Goal: Information Seeking & Learning: Learn about a topic

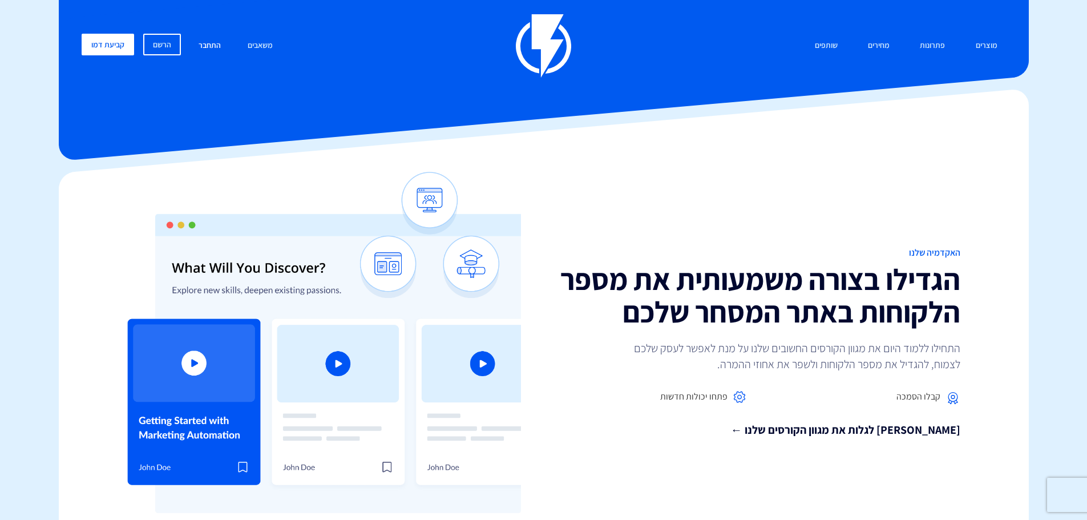
click at [221, 51] on link "התחבר" at bounding box center [209, 46] width 39 height 25
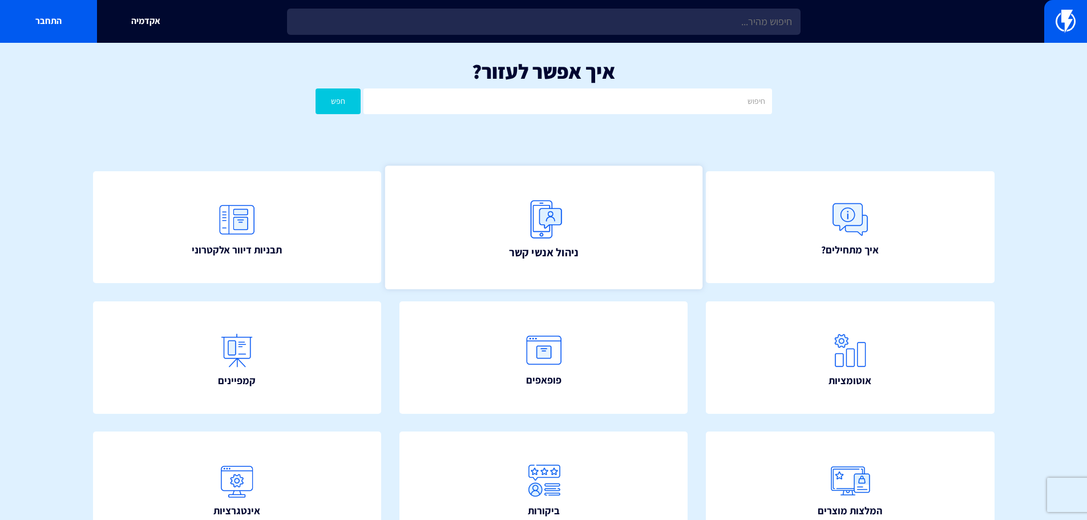
click at [551, 226] on img at bounding box center [543, 219] width 50 height 50
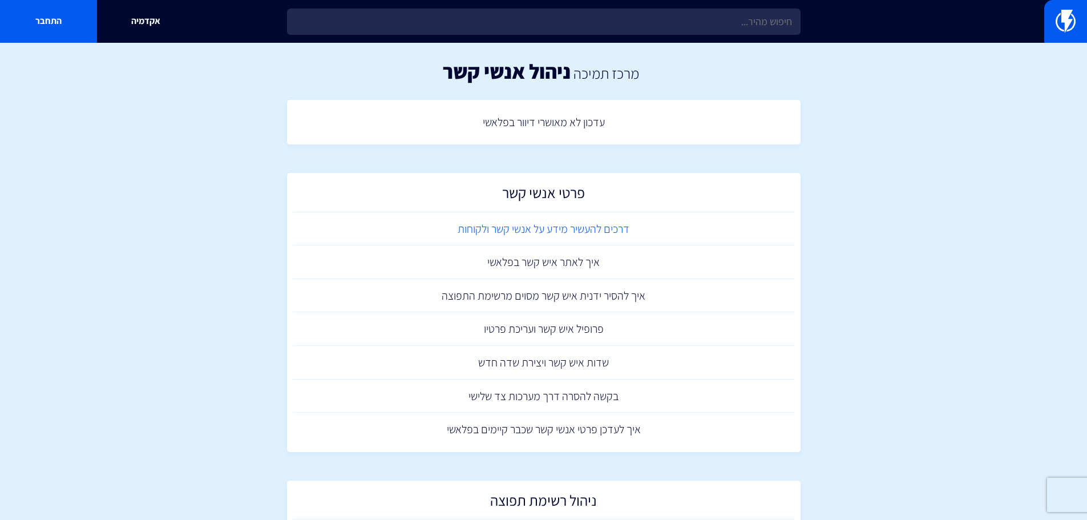
click at [493, 229] on link "דרכים להעשיר מידע על אנשי קשר ולקוחות" at bounding box center [544, 229] width 502 height 34
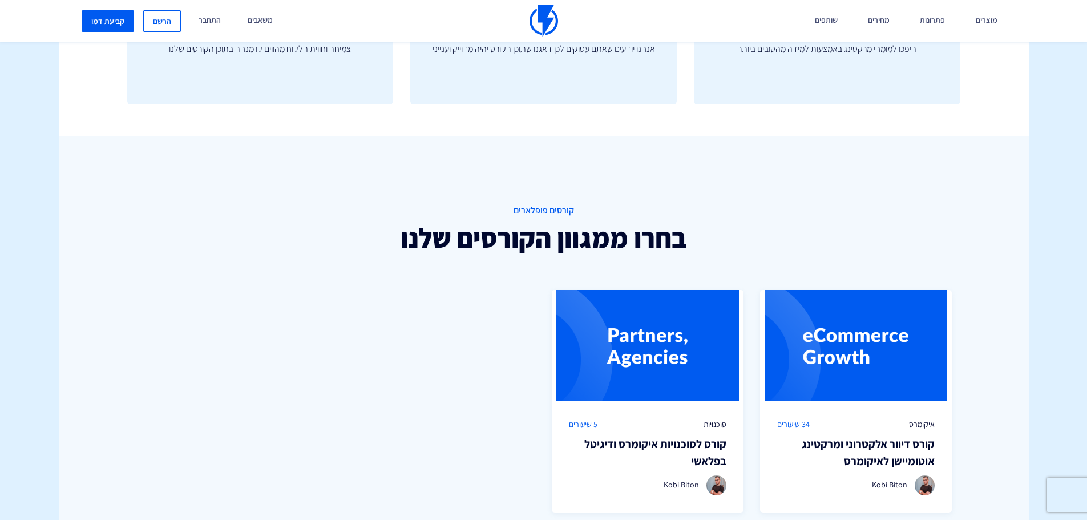
scroll to position [799, 0]
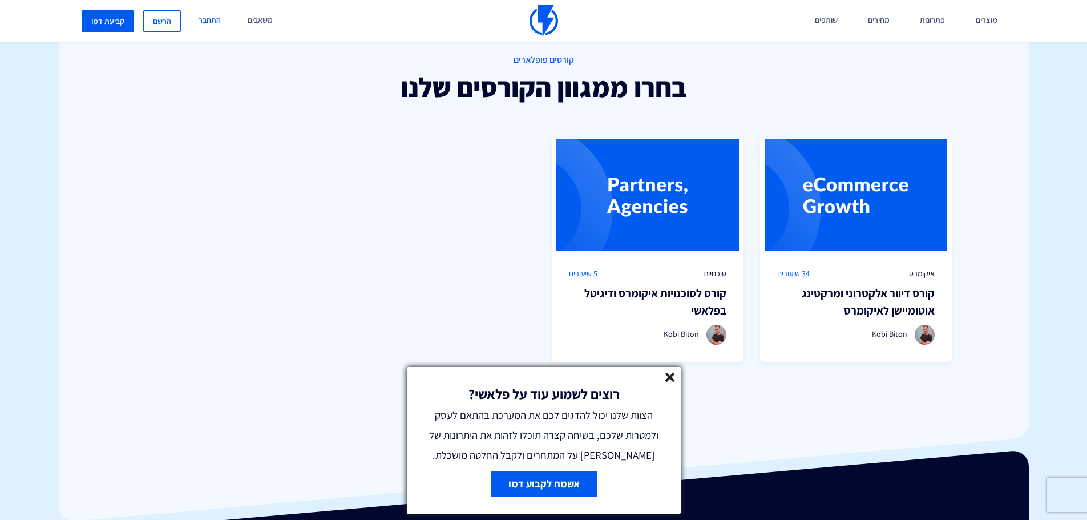
drag, startPoint x: 205, startPoint y: 19, endPoint x: 222, endPoint y: 19, distance: 17.1
click at [205, 19] on link "התחבר" at bounding box center [209, 21] width 39 height 42
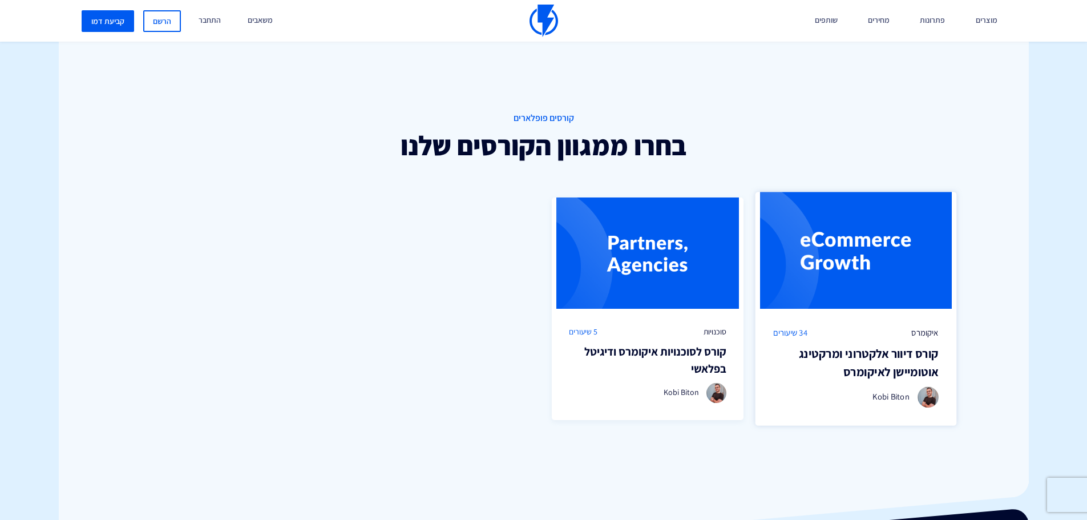
scroll to position [742, 0]
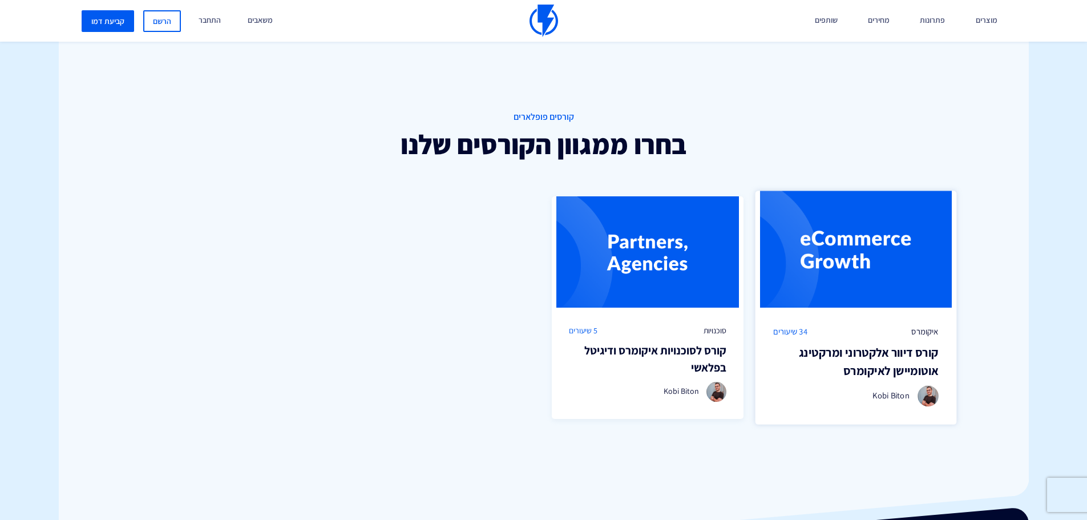
drag, startPoint x: 947, startPoint y: 319, endPoint x: 938, endPoint y: 321, distance: 9.3
click at [946, 319] on div "איקומרס 34 שיעורים קורס דיוור אלקטרוני ומרקטינג אוטומיישן לאיקומרס Kobi Biton" at bounding box center [855, 365] width 201 height 117
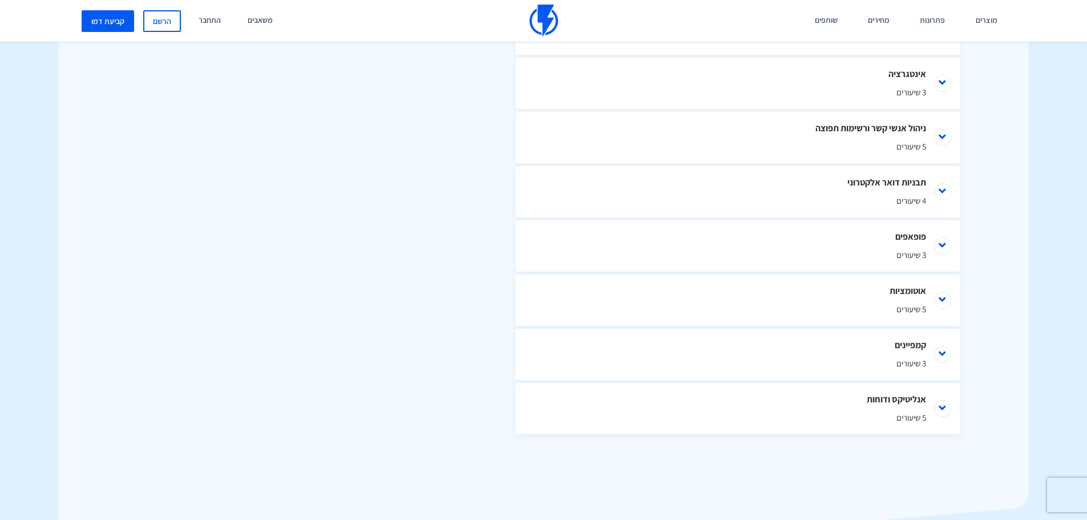
scroll to position [456, 0]
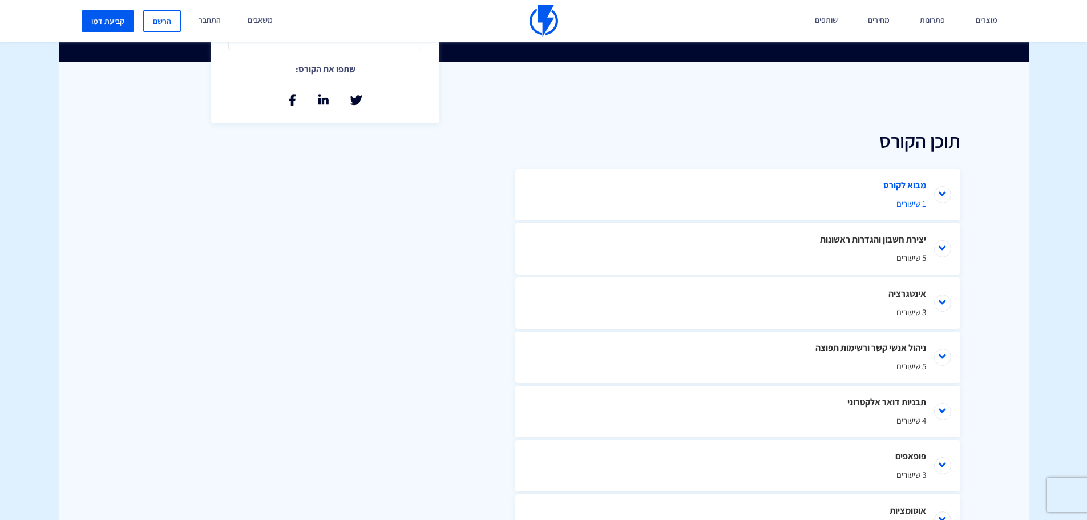
click at [919, 207] on span "1 שיעורים" at bounding box center [737, 203] width 376 height 12
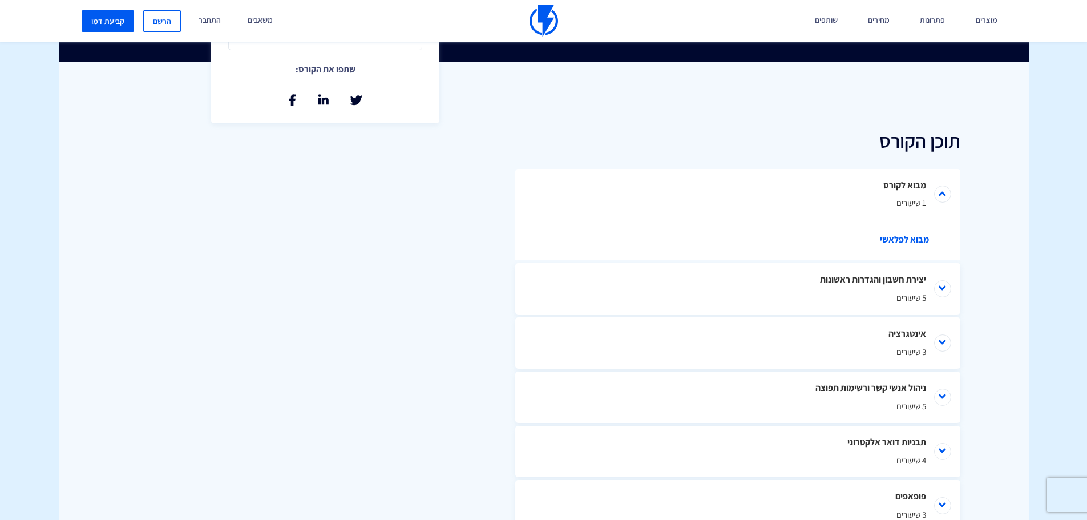
click at [910, 238] on link "מבוא לפלאשי" at bounding box center [743, 240] width 388 height 40
click at [910, 297] on span "5 שיעורים" at bounding box center [737, 297] width 376 height 12
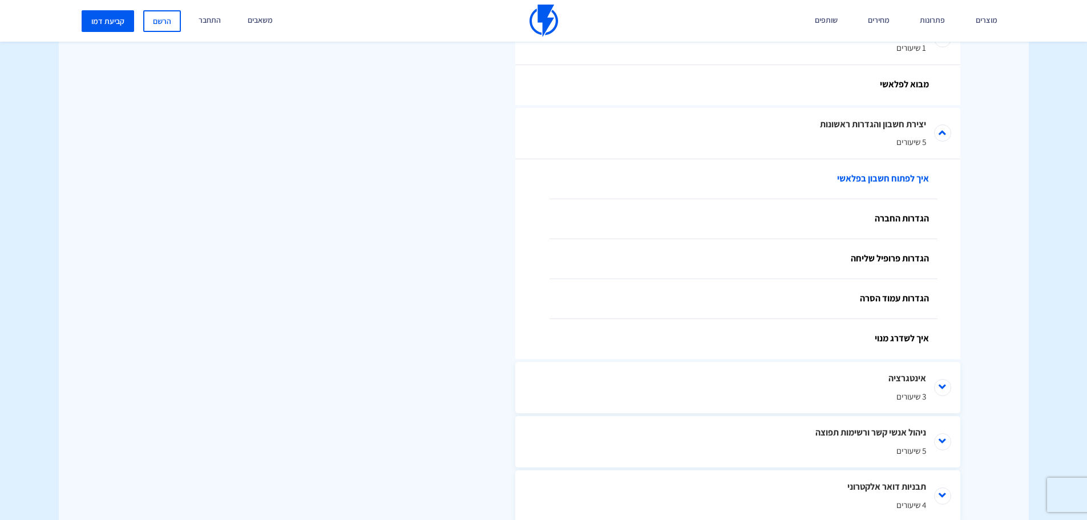
scroll to position [627, 0]
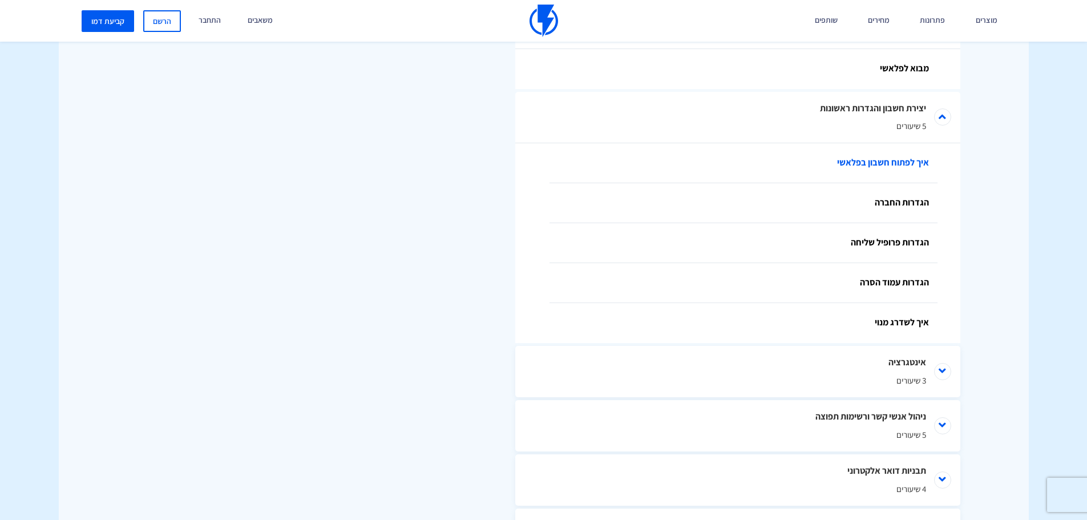
click at [901, 160] on link "איך לפתוח חשבון בפלאשי" at bounding box center [743, 163] width 388 height 40
click at [921, 129] on span "5 שיעורים" at bounding box center [737, 126] width 376 height 12
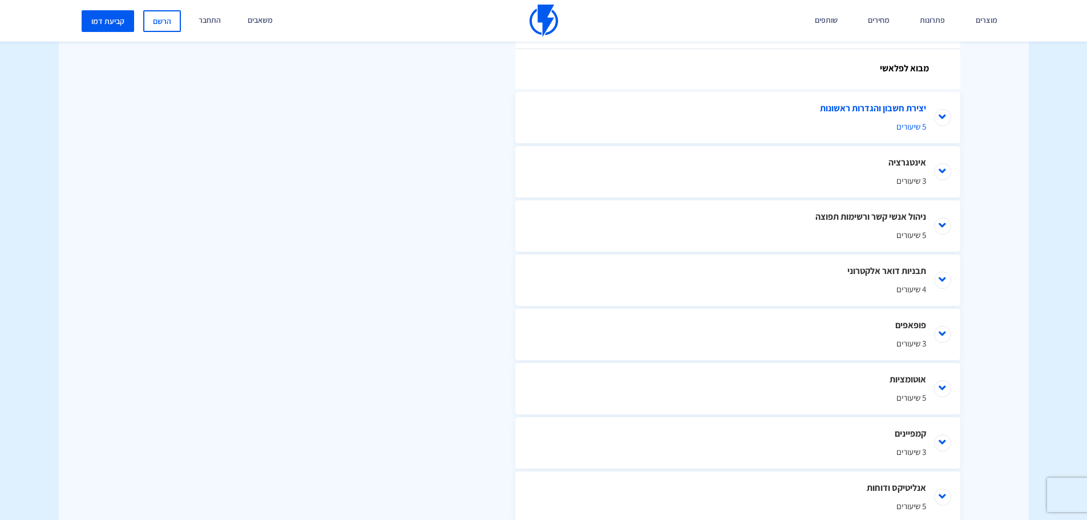
click at [921, 129] on span "5 שיעורים" at bounding box center [737, 126] width 376 height 12
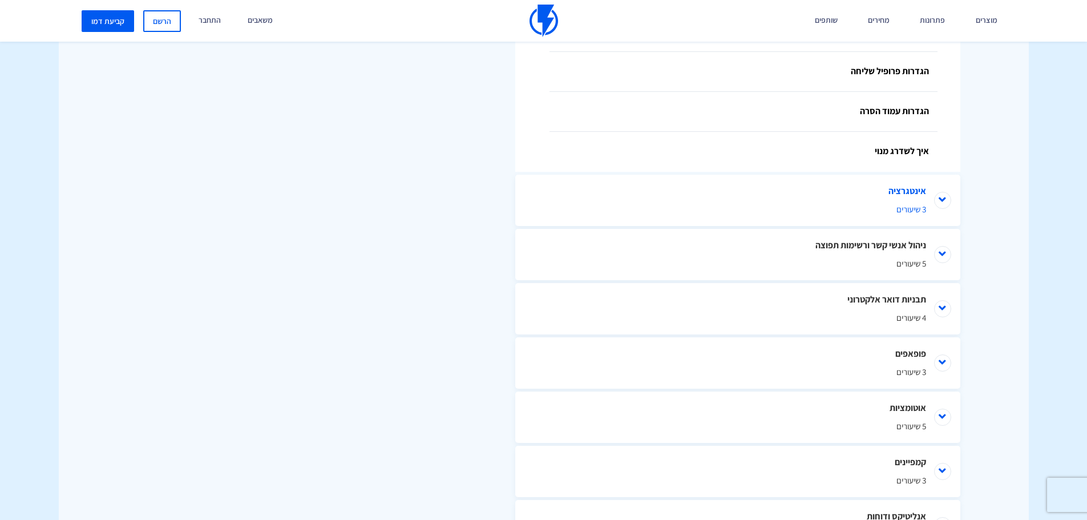
click at [921, 192] on li "אינטגרציה 3 שיעורים" at bounding box center [737, 200] width 445 height 51
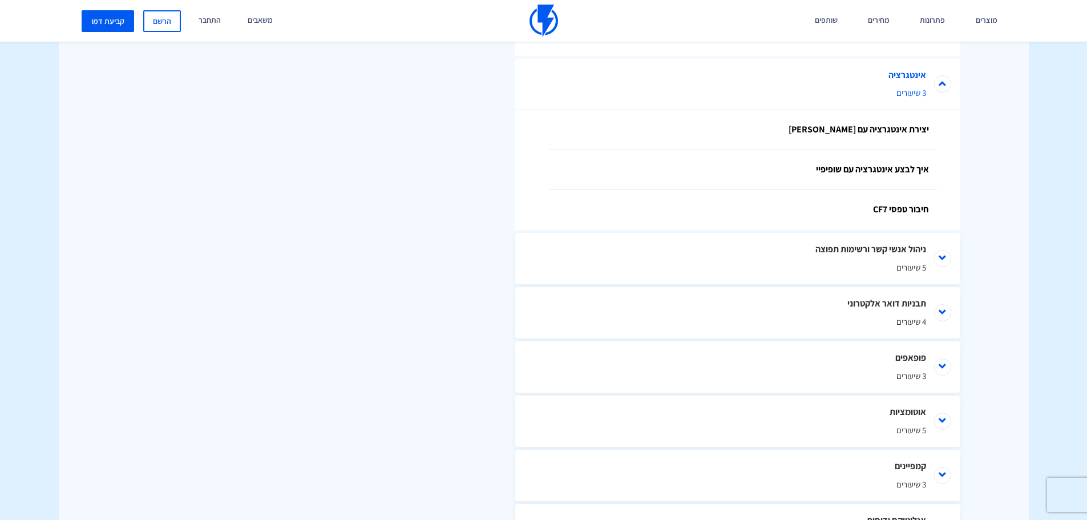
scroll to position [918, 0]
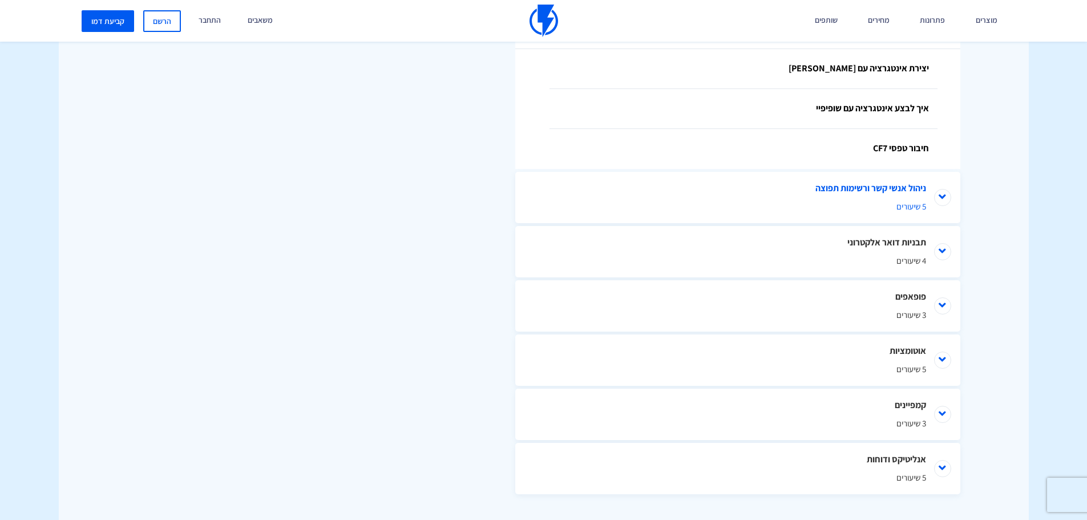
click at [898, 185] on li "ניהול אנשי קשר ורשימות תפוצה 5 שיעורים" at bounding box center [737, 197] width 445 height 51
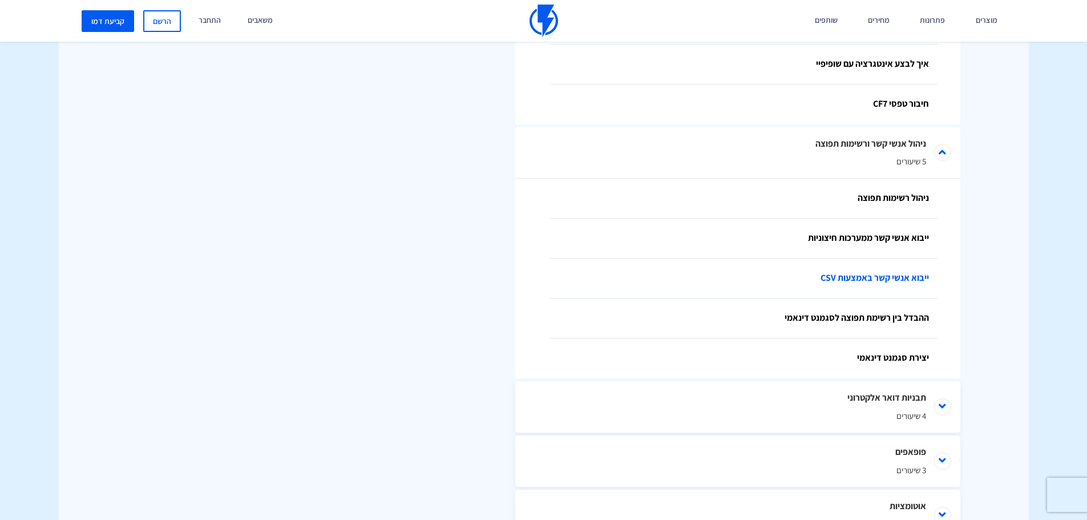
scroll to position [1004, 0]
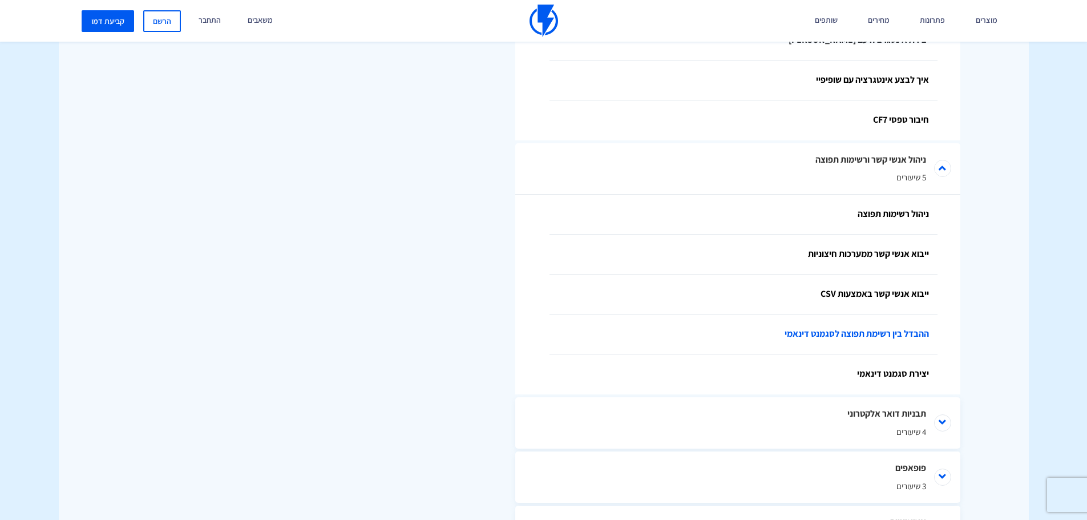
click at [905, 328] on link "ההבדל בין רשימת תפוצה לסגמנט דינאמי" at bounding box center [743, 334] width 388 height 40
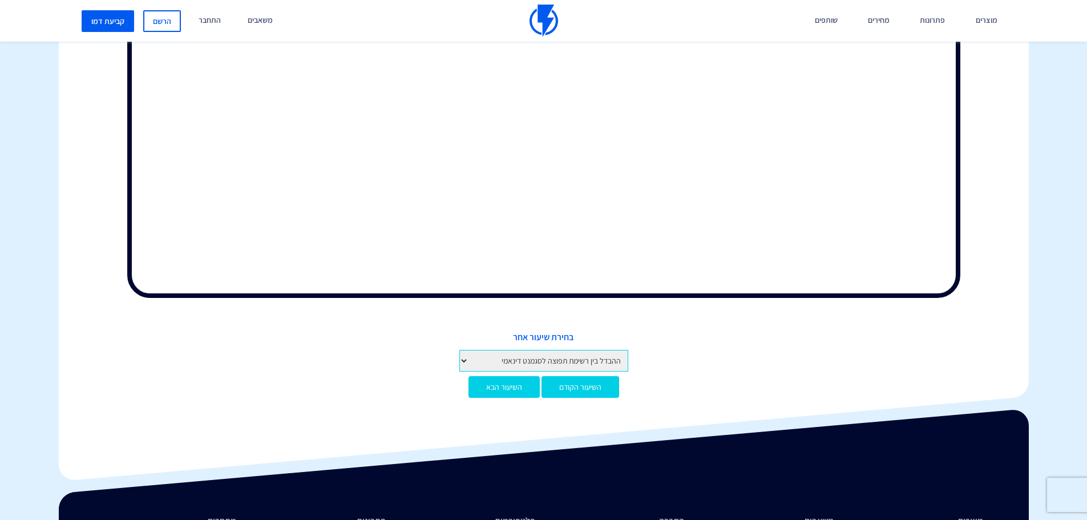
scroll to position [517, 0]
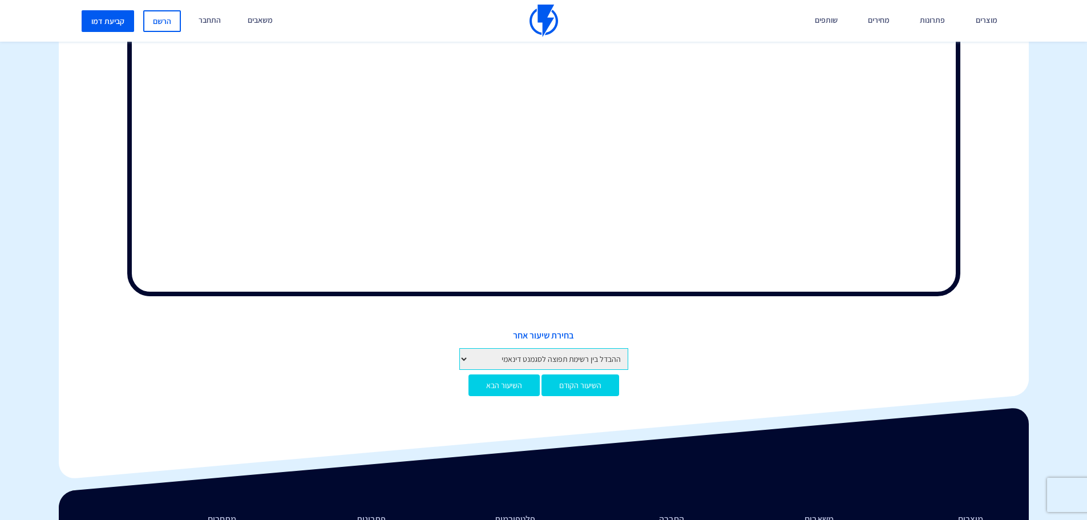
click at [605, 359] on select "מבוא לקורס מבוא לפלאשי יצירת חשבון והגדרות ראשונות איך לפתוח חשבון בפלאשי הגדרו…" at bounding box center [543, 359] width 169 height 22
click at [699, 367] on div "בחירת שיעור אחר מבוא לקורס מבוא לפלאשי יצירת חשבון והגדרות ראשונות איך לפתוח חש…" at bounding box center [543, 349] width 953 height 40
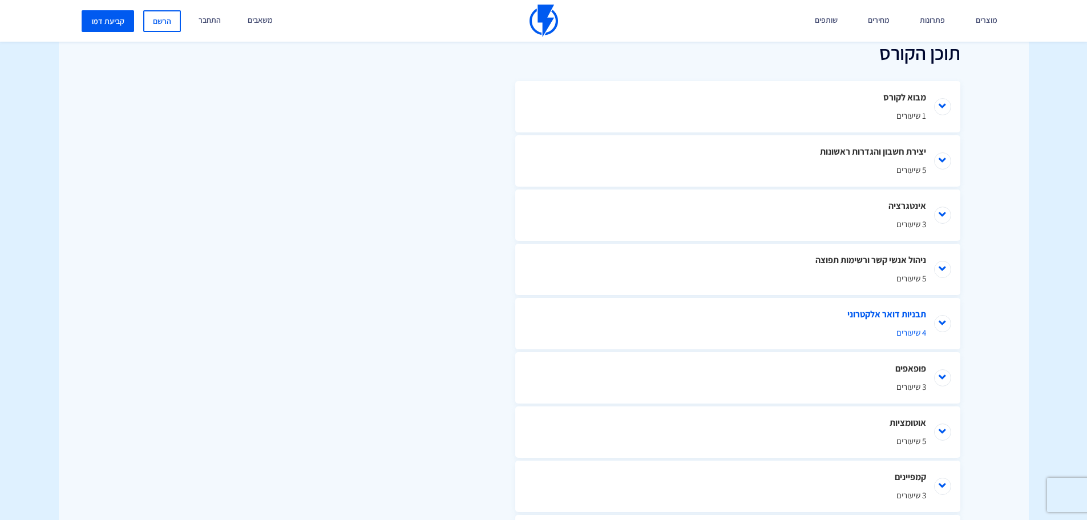
scroll to position [472, 0]
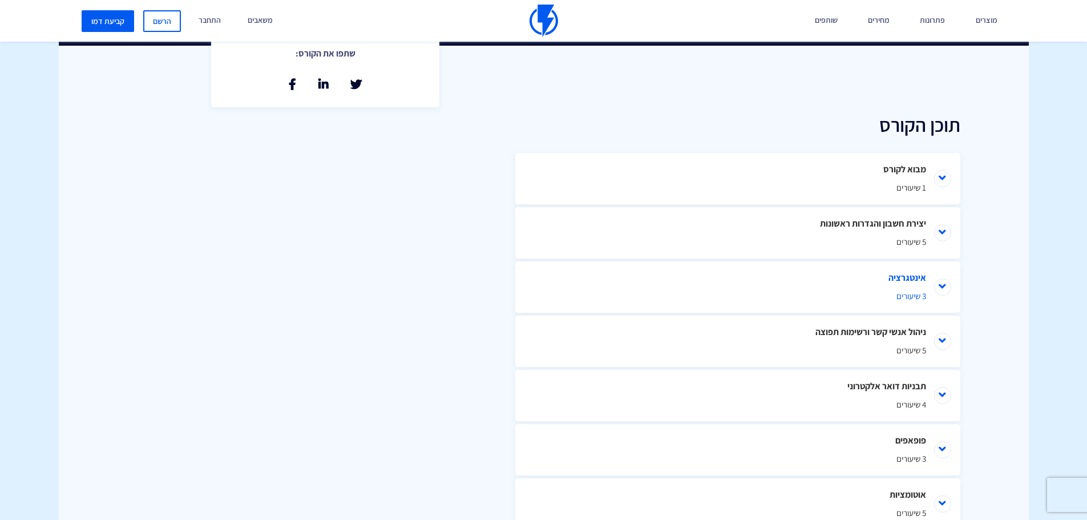
click at [910, 299] on span "3 שיעורים" at bounding box center [737, 296] width 376 height 12
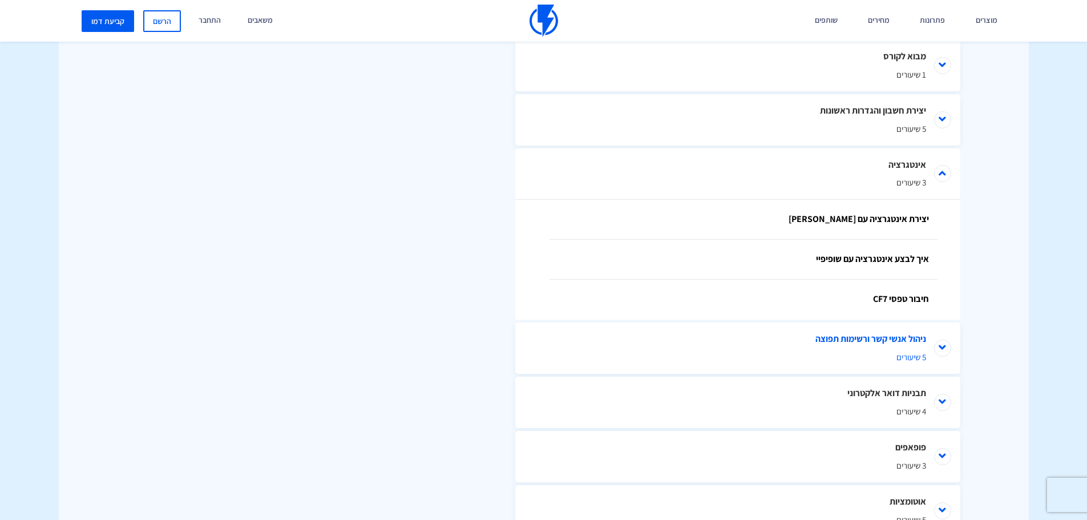
scroll to position [586, 0]
click at [917, 359] on span "5 שיעורים" at bounding box center [737, 356] width 376 height 12
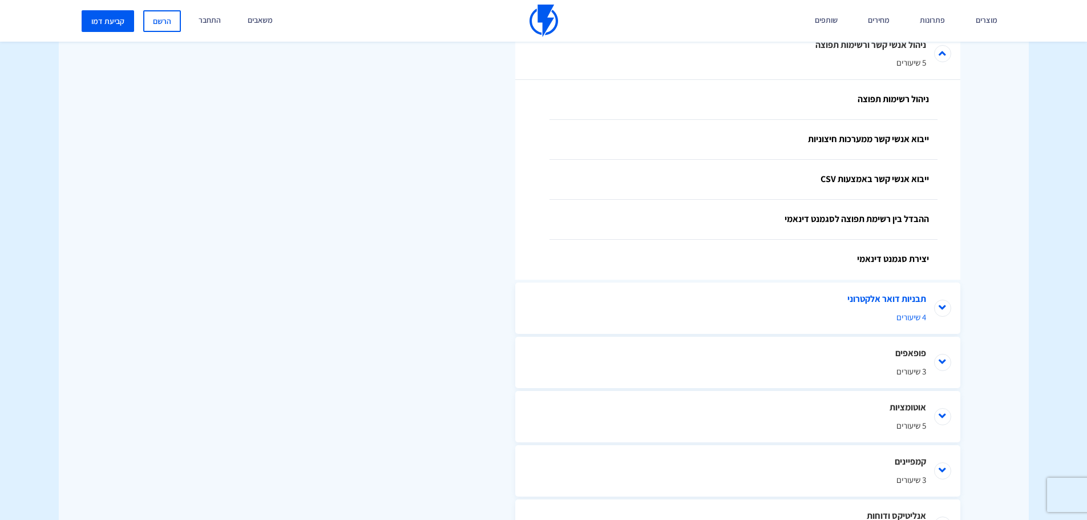
scroll to position [929, 0]
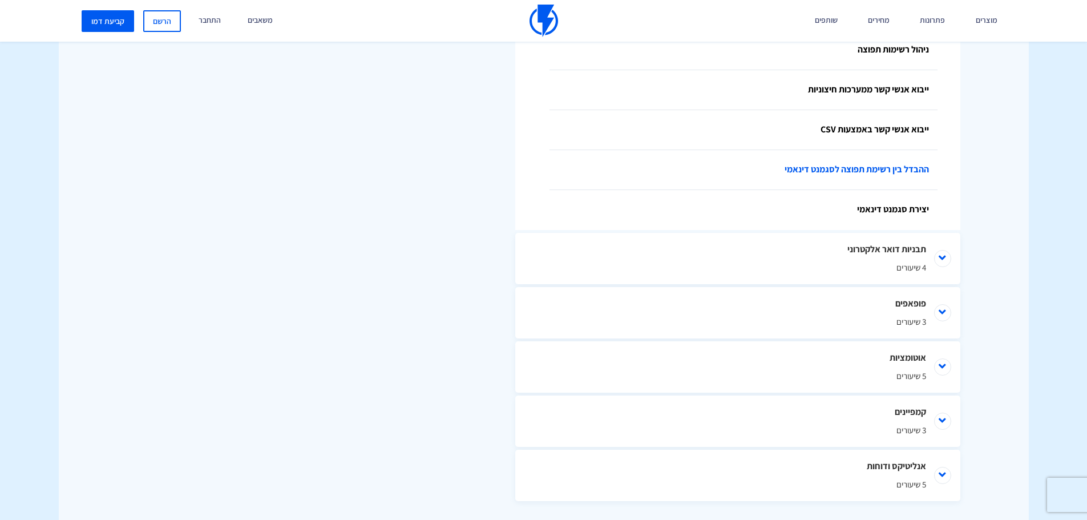
click at [885, 172] on link "ההבדל בין רשימת תפוצה לסגמנט דינאמי" at bounding box center [743, 170] width 388 height 40
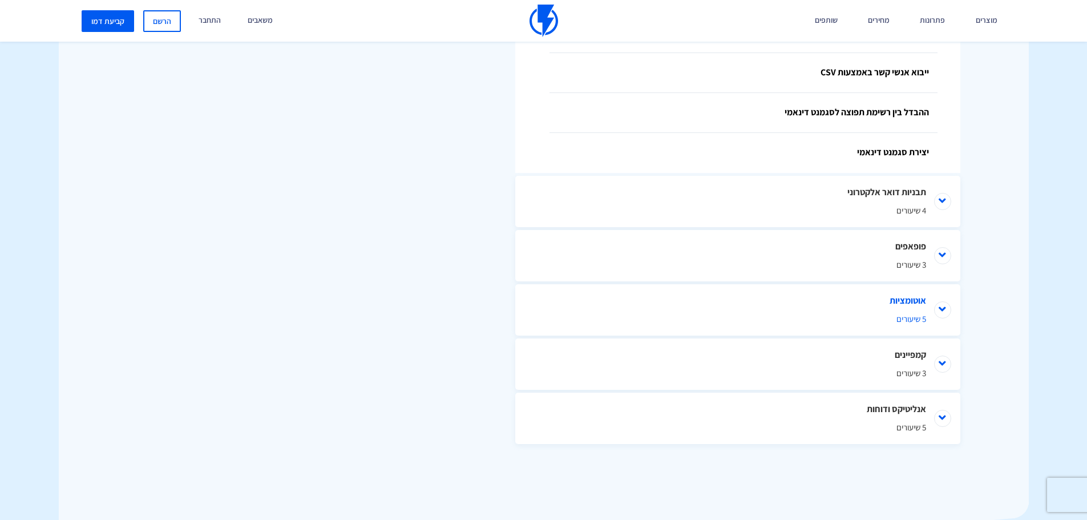
click at [902, 315] on span "5 שיעורים" at bounding box center [737, 319] width 376 height 12
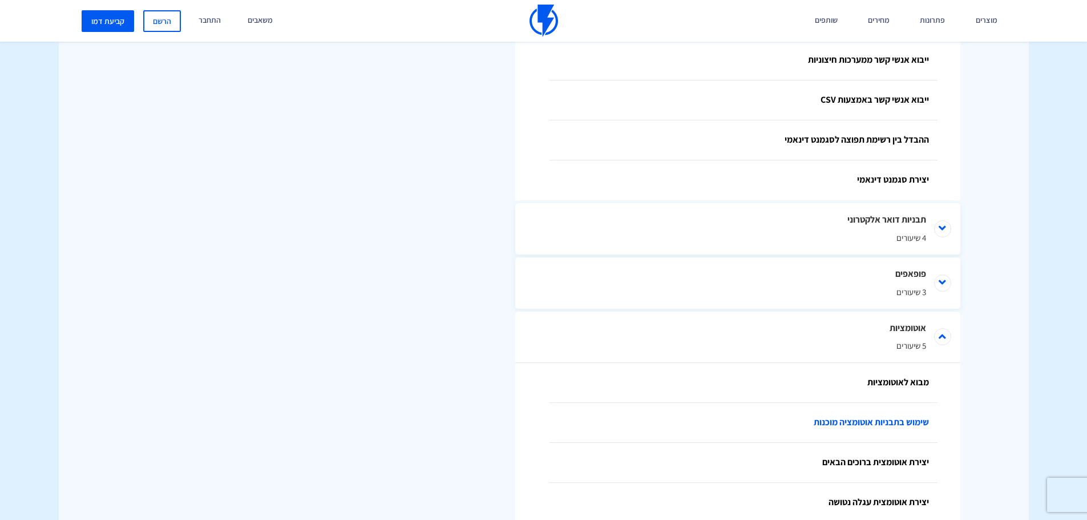
scroll to position [957, 0]
click at [913, 242] on span "4 שיעורים" at bounding box center [737, 239] width 376 height 12
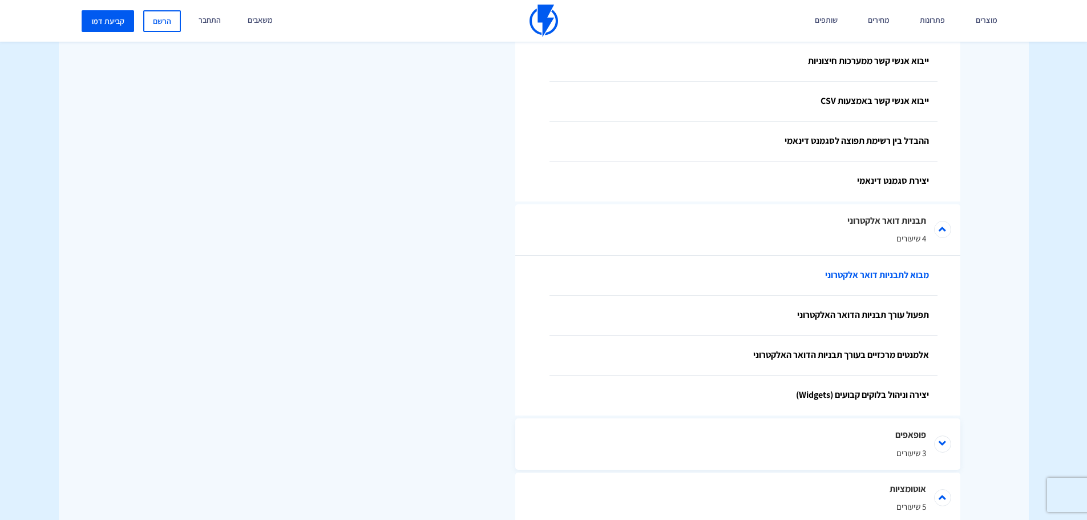
click at [903, 270] on link "מבוא לתבניות דואר אלקטרוני" at bounding box center [743, 276] width 388 height 40
click at [908, 240] on span "4 שיעורים" at bounding box center [737, 238] width 376 height 12
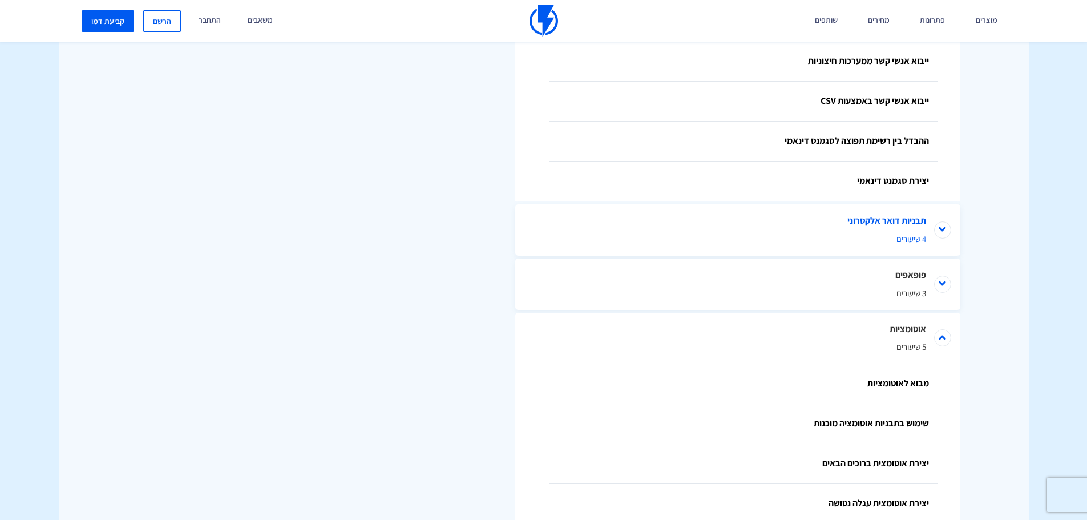
click at [908, 240] on span "4 שיעורים" at bounding box center [737, 239] width 376 height 12
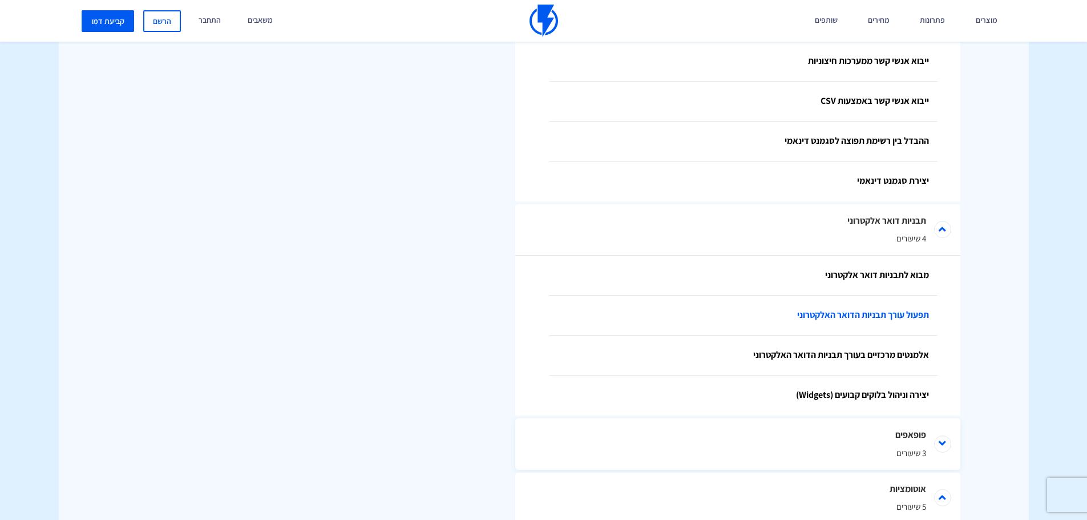
click at [912, 317] on link "תפעול עורך תבניות הדואר האלקטרוני" at bounding box center [743, 315] width 388 height 40
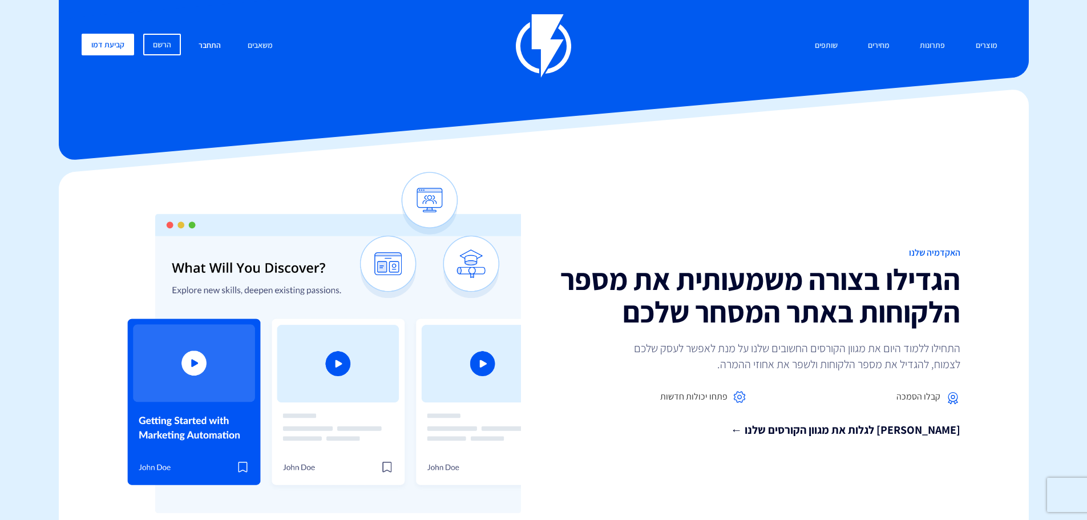
click at [202, 46] on link "התחבר" at bounding box center [209, 46] width 39 height 25
